Goal: Transaction & Acquisition: Download file/media

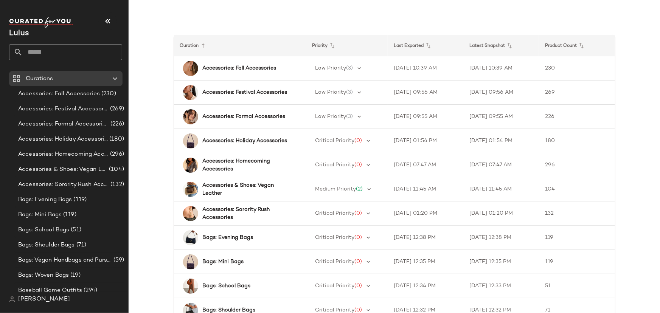
click at [60, 54] on input "text" at bounding box center [73, 52] width 100 height 16
type input "*"
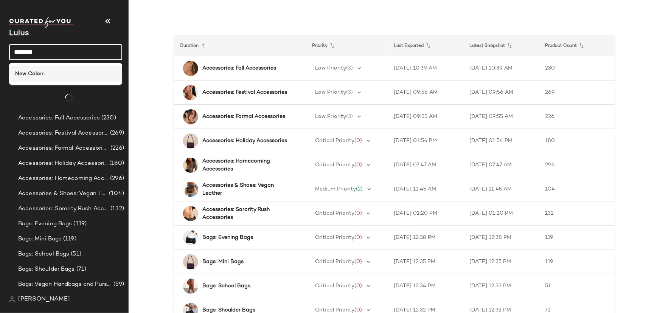
type input "********"
click at [64, 74] on div "New Colo rs" at bounding box center [65, 74] width 101 height 8
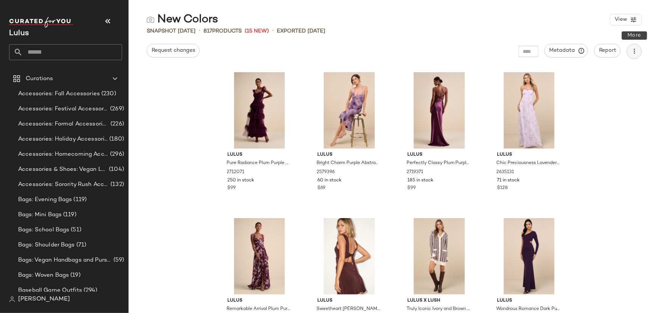
click at [635, 52] on icon "button" at bounding box center [635, 52] width 8 height 8
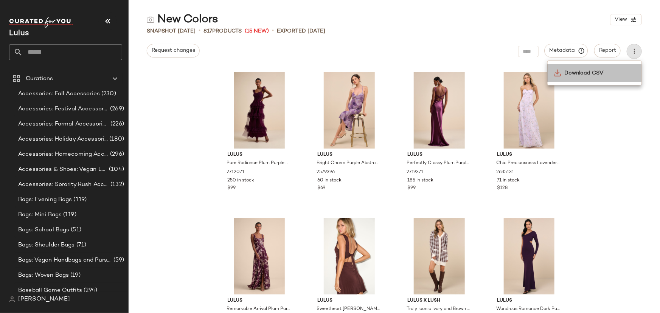
click at [600, 76] on span "Download CSV" at bounding box center [600, 73] width 71 height 8
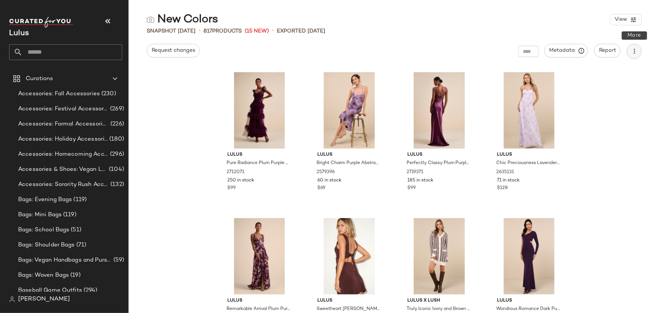
click at [635, 53] on icon "button" at bounding box center [635, 52] width 8 height 8
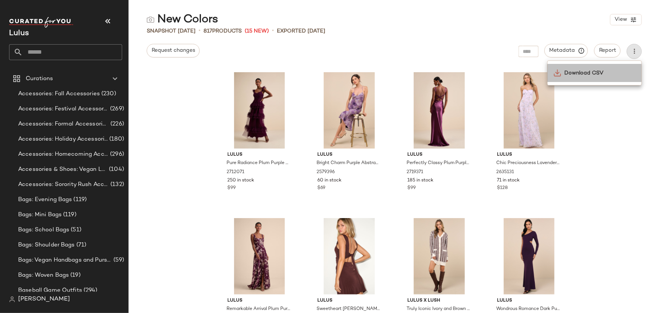
click at [608, 74] on span "Download CSV" at bounding box center [600, 73] width 71 height 8
